Goal: Transaction & Acquisition: Purchase product/service

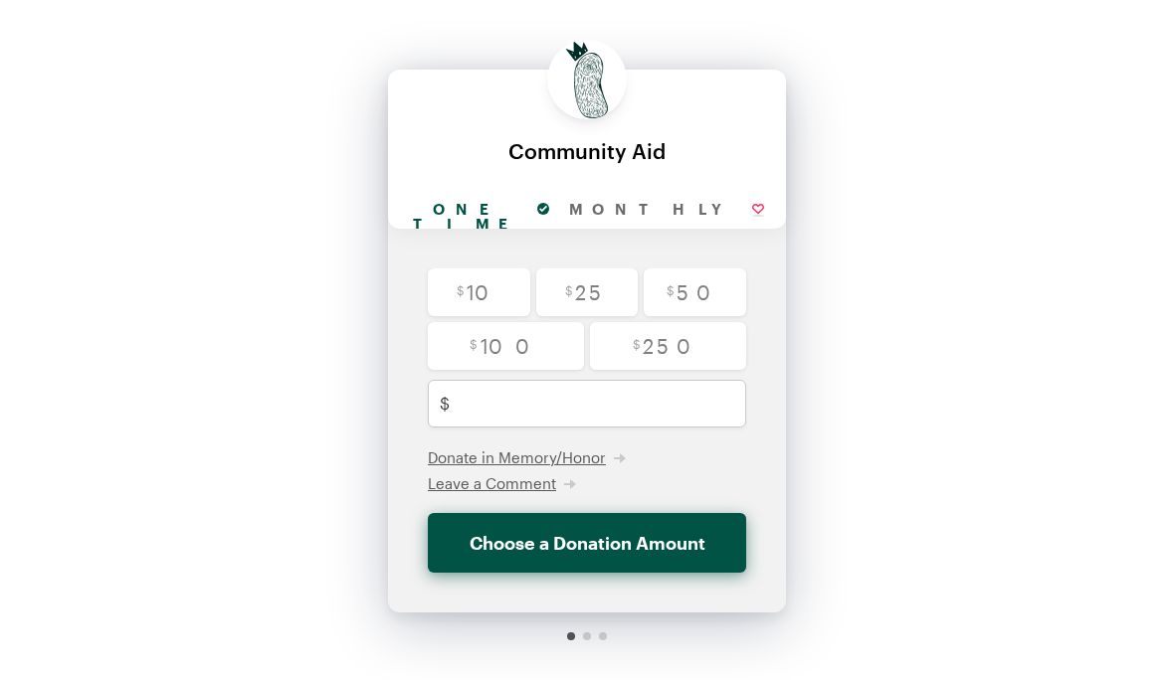
click at [585, 292] on input "radio" at bounding box center [587, 293] width 102 height 48
radio input "true"
type input "25"
checkbox input "false"
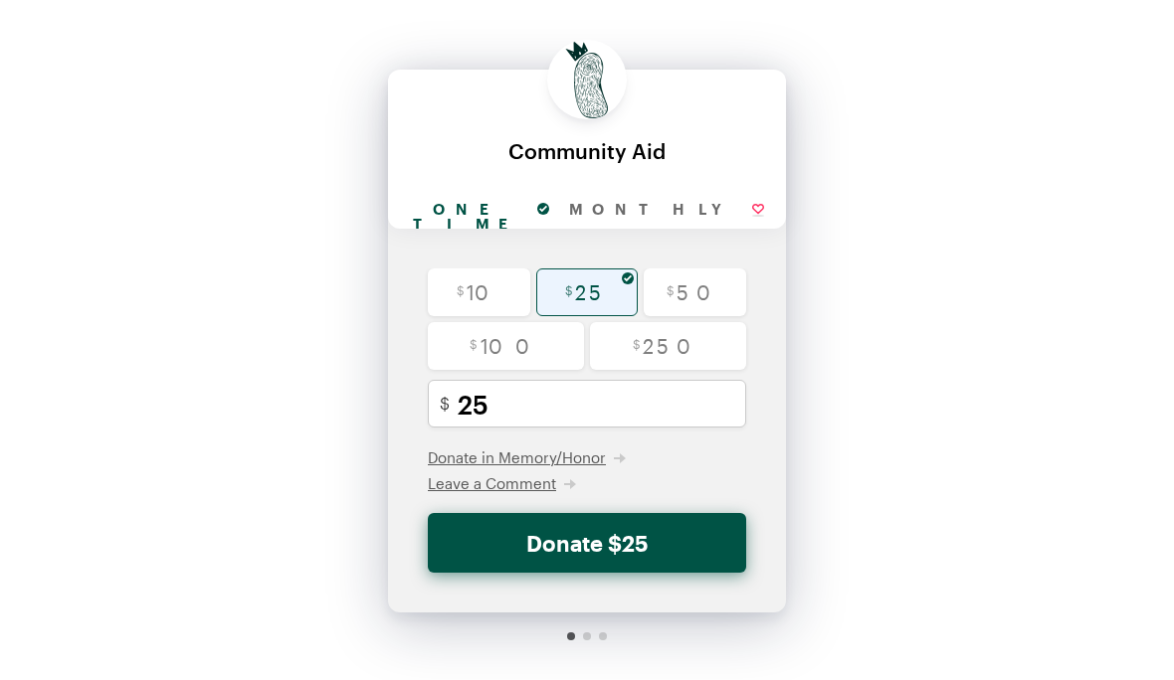
click at [631, 543] on button "Donate $25" at bounding box center [587, 543] width 318 height 60
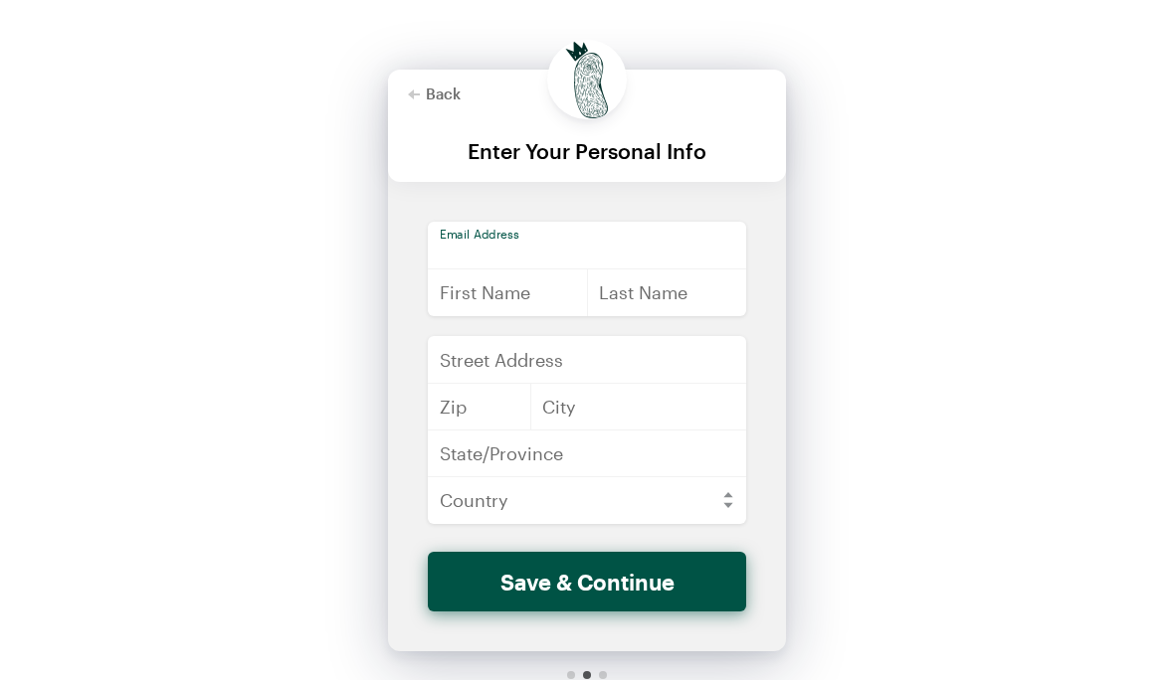
click at [699, 248] on input "email" at bounding box center [587, 246] width 318 height 48
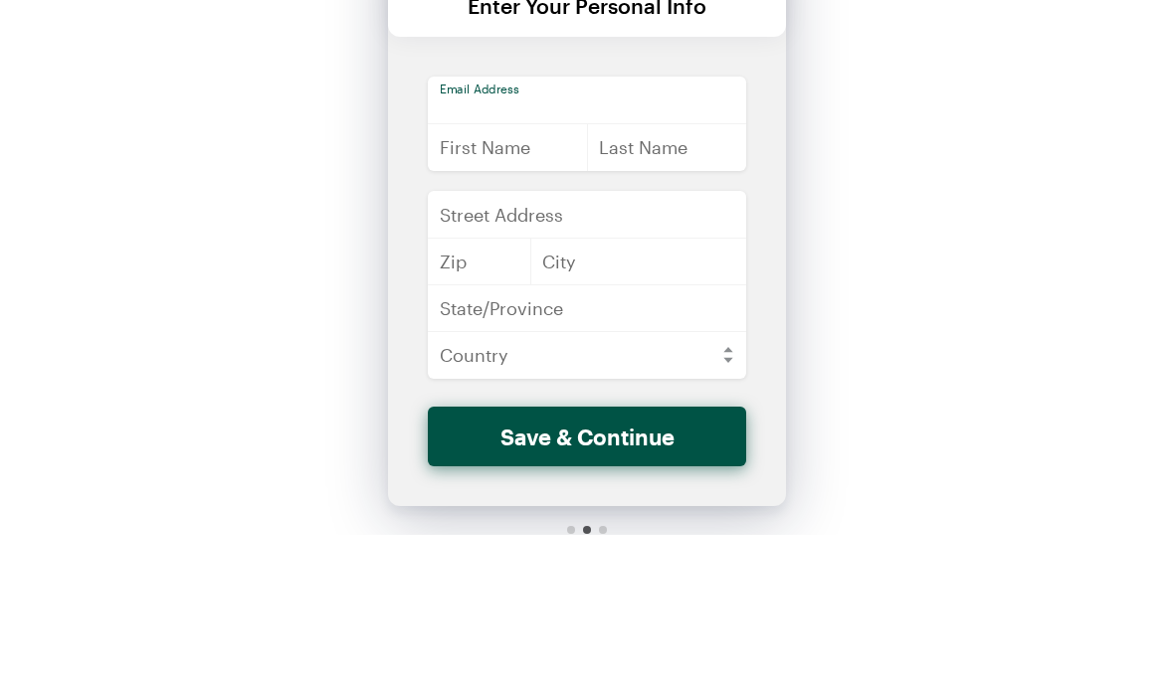
type input "[EMAIL_ADDRESS][DOMAIN_NAME]"
type input "[PERSON_NAME]"
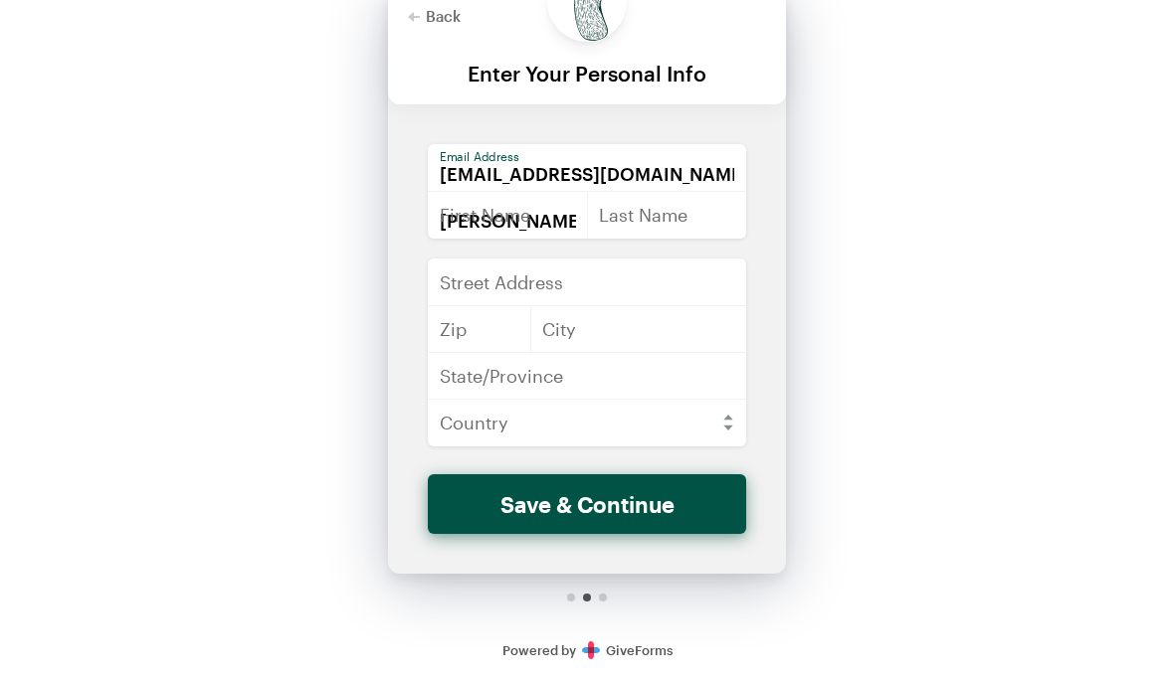
type input "[PERSON_NAME]"
type input "[STREET_ADDRESS][PERSON_NAME]"
type input "70122"
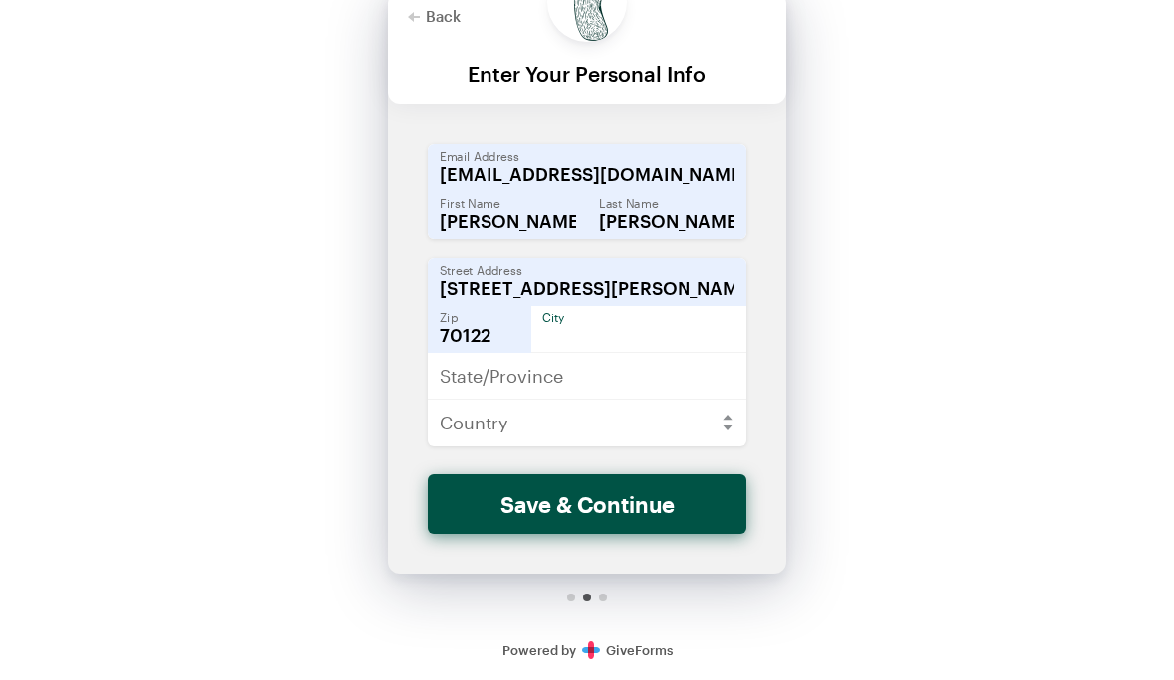
type input "[GEOGRAPHIC_DATA]"
type input "LA"
select select "US"
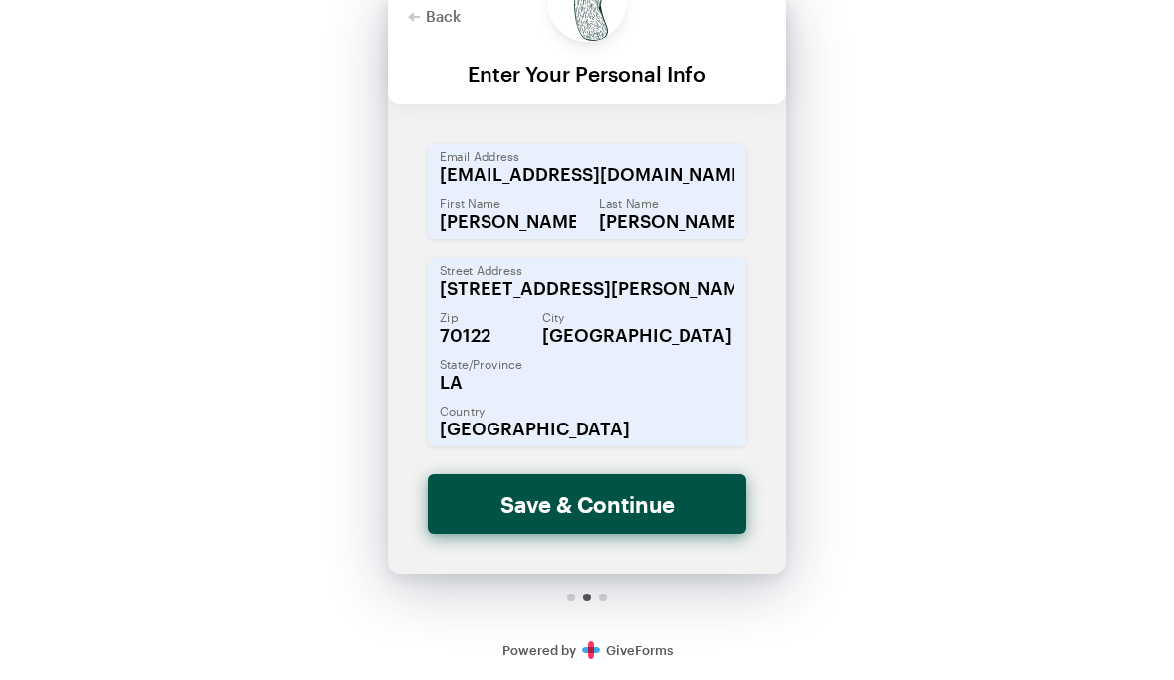
click at [657, 510] on button "Save & Continue" at bounding box center [587, 505] width 318 height 60
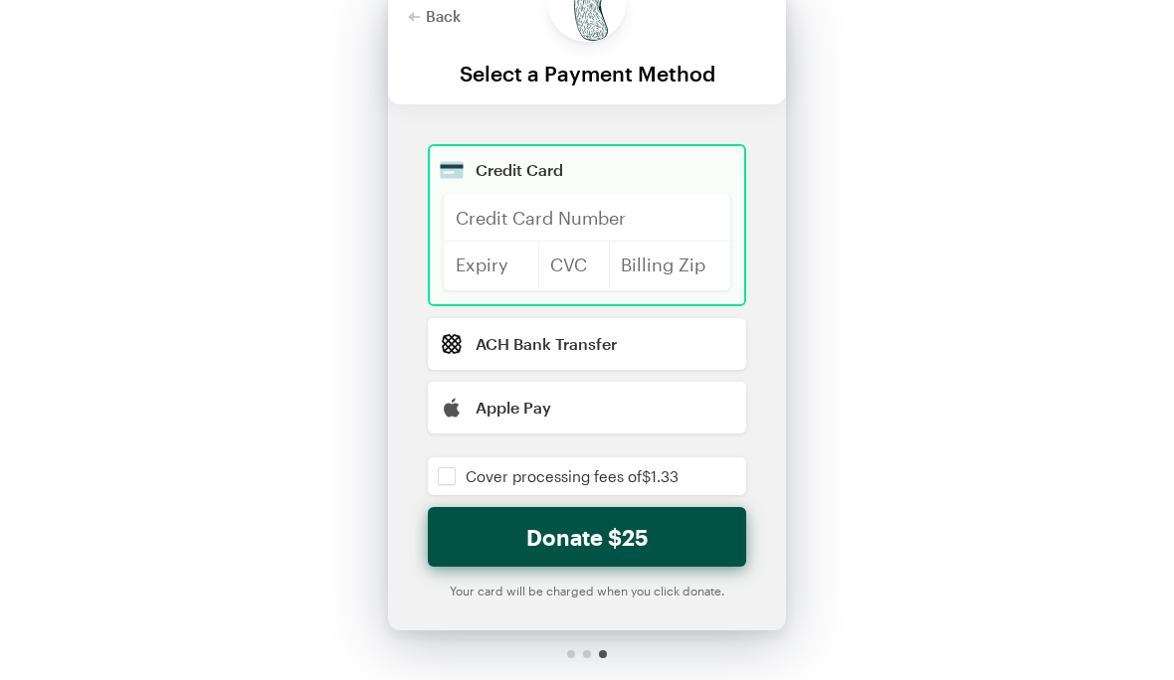
click at [690, 198] on div at bounding box center [587, 218] width 286 height 48
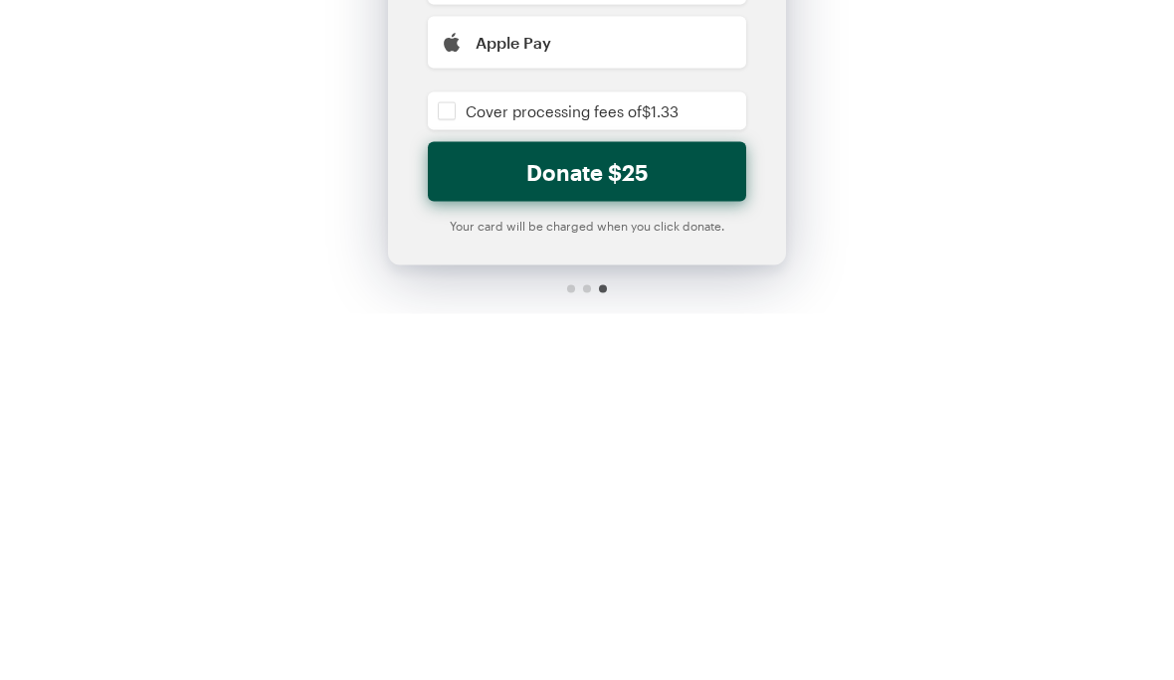
click at [453, 458] on input "checkbox" at bounding box center [587, 477] width 318 height 38
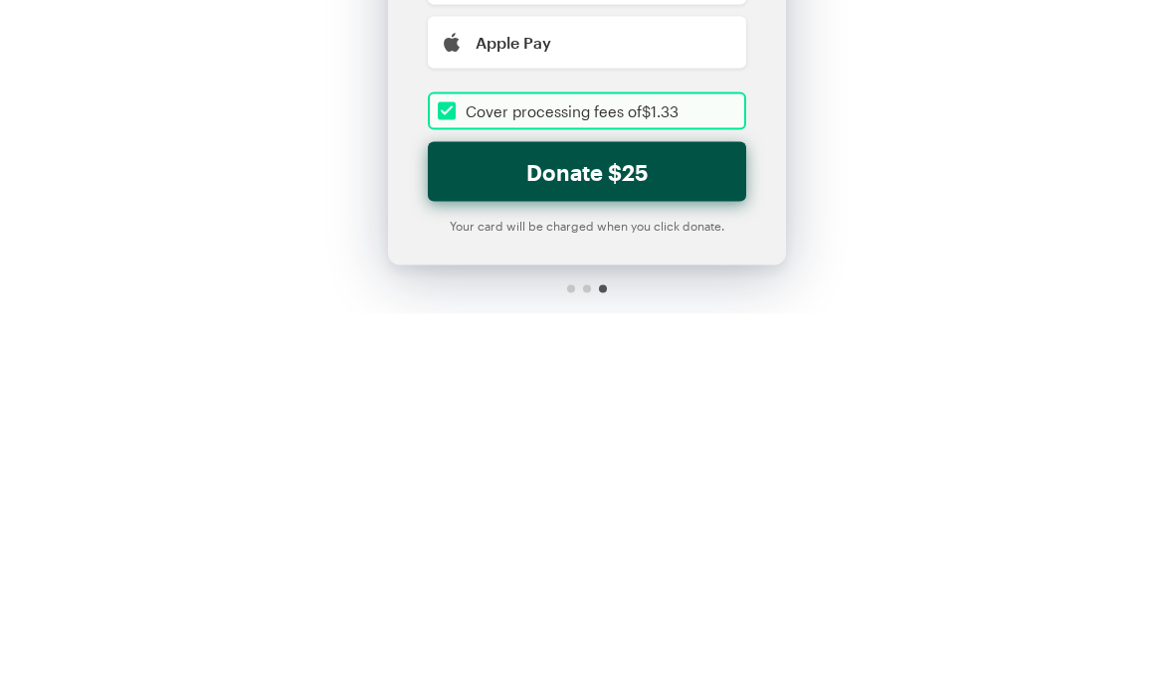
scroll to position [133, 0]
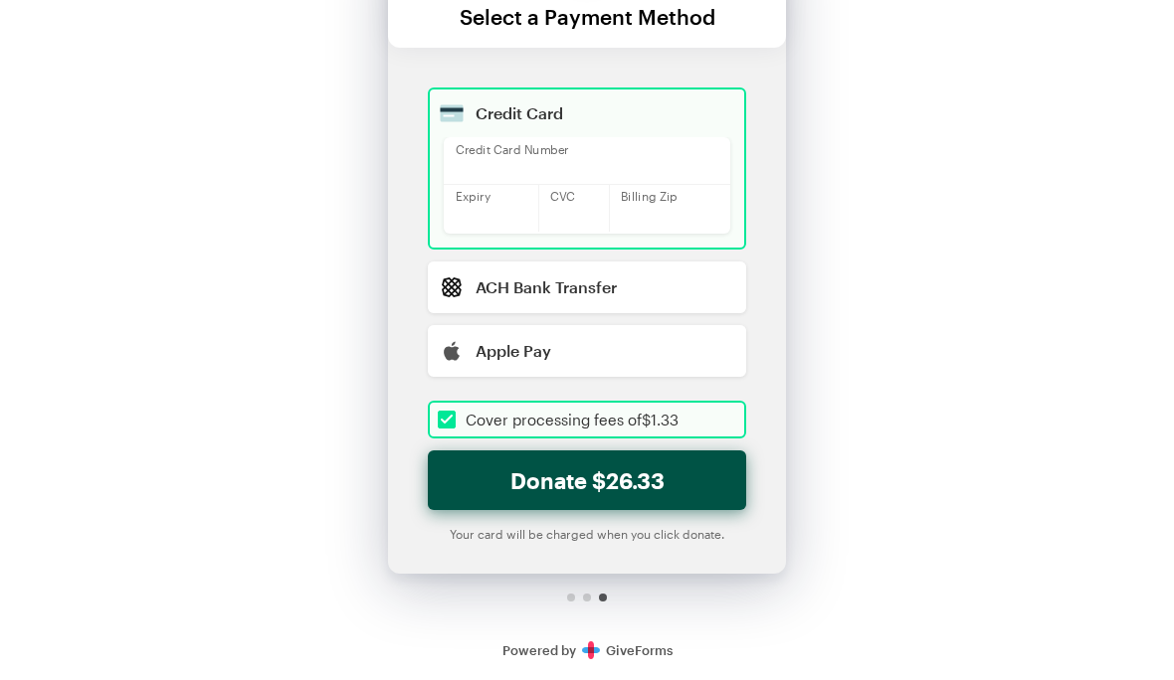
click at [607, 476] on button "Donate $26.33" at bounding box center [587, 482] width 318 height 60
checkbox input "true"
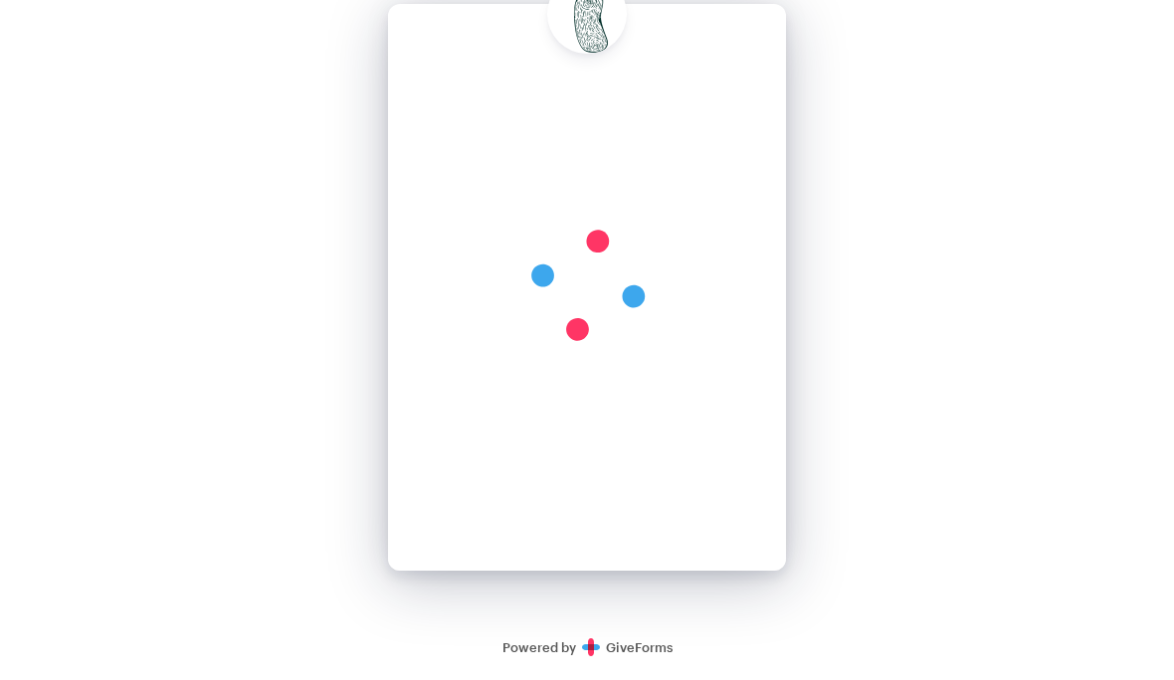
scroll to position [62, 0]
